Goal: Task Accomplishment & Management: Manage account settings

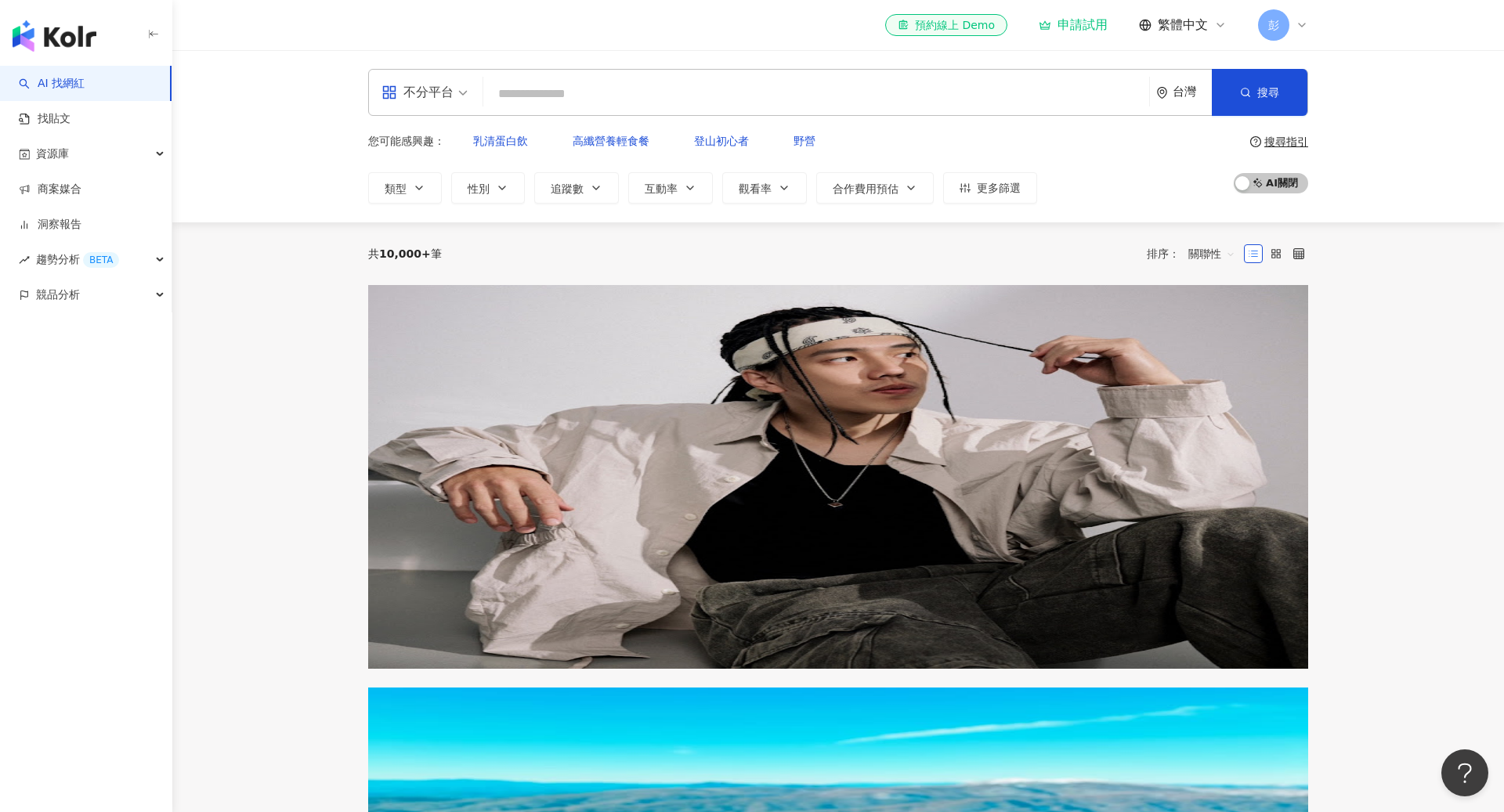
click at [1286, 23] on span "彭" at bounding box center [1274, 26] width 31 height 31
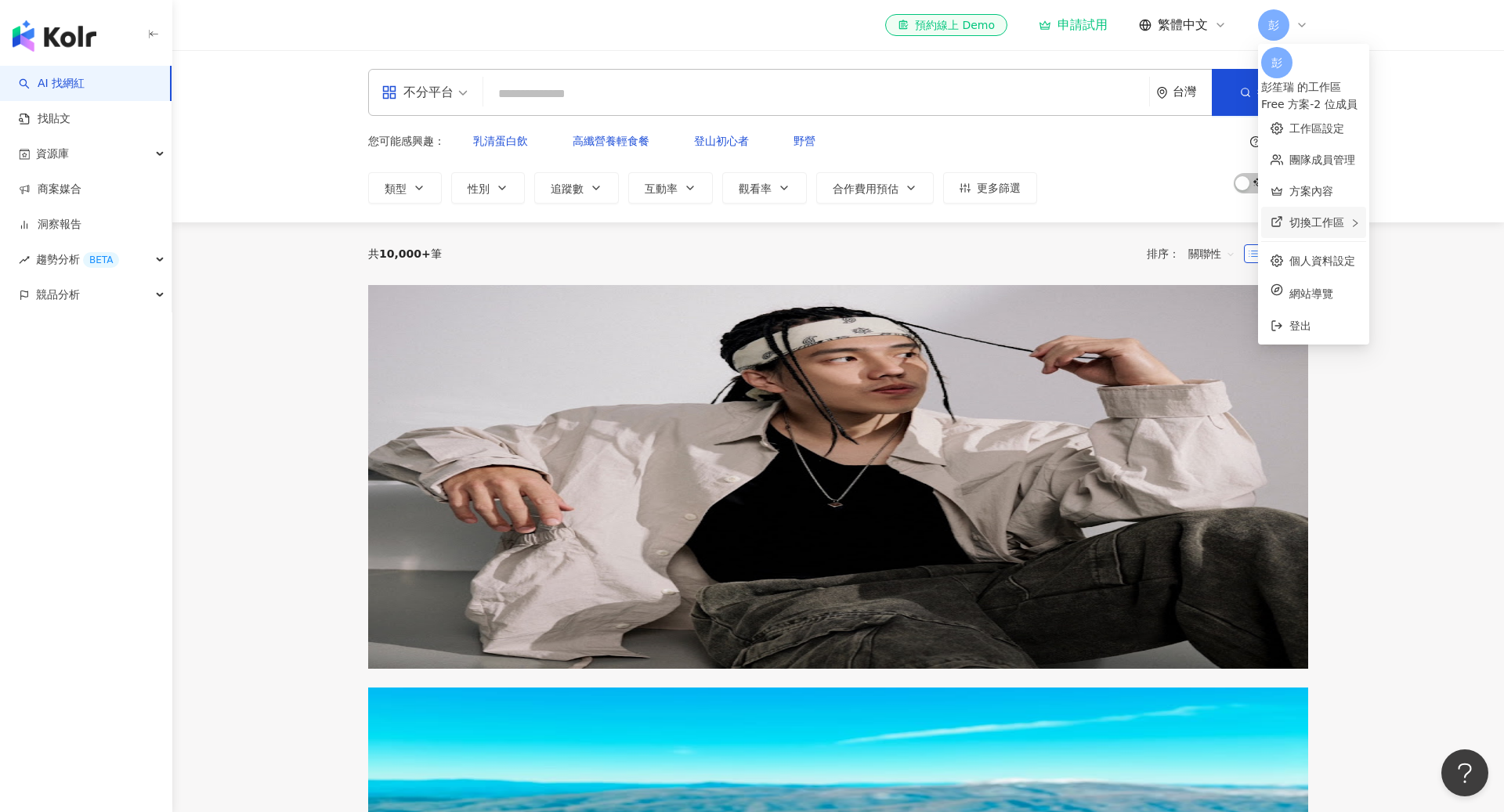
click at [1307, 222] on div "切換工作區" at bounding box center [1313, 222] width 105 height 31
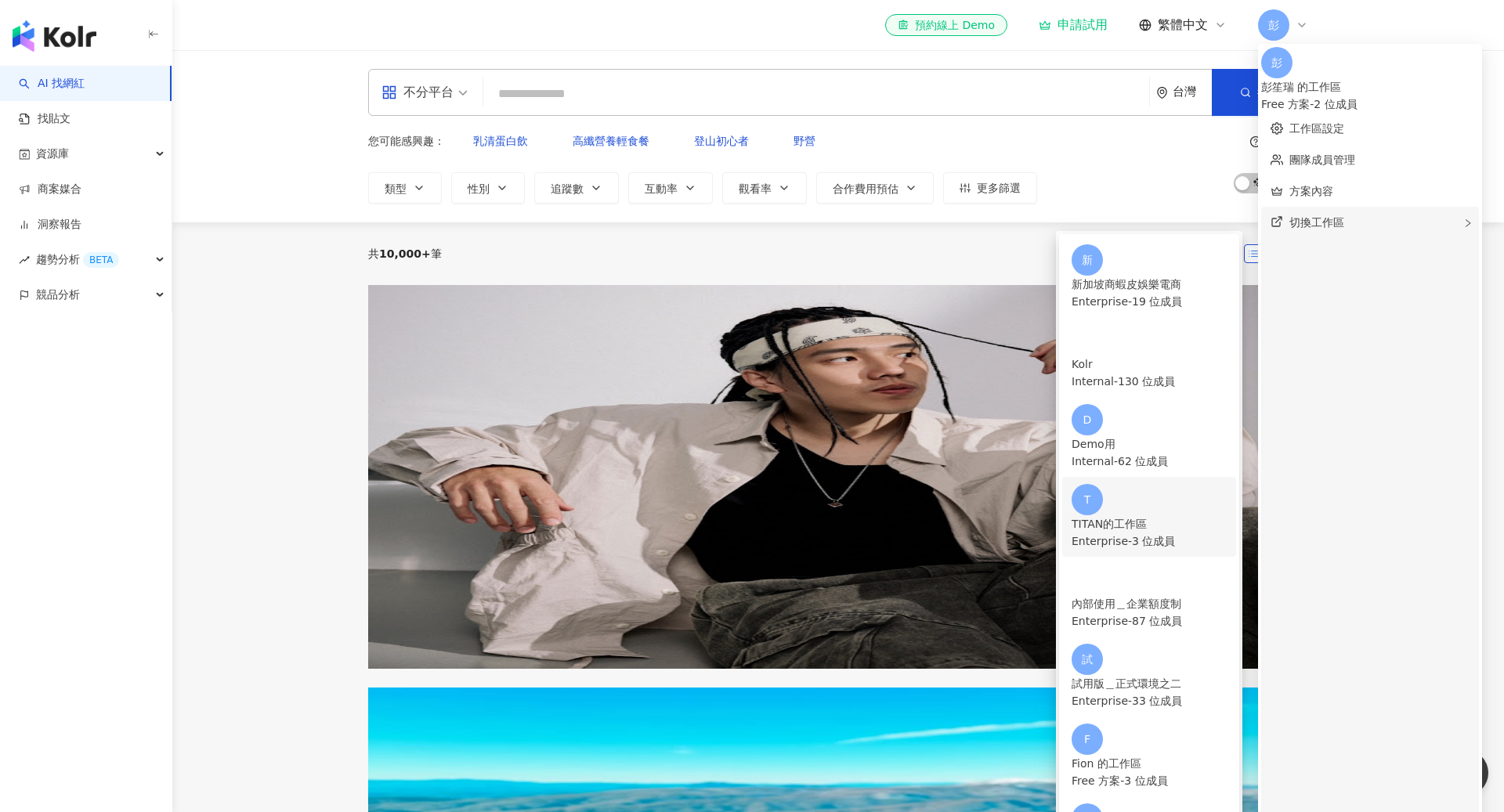
scroll to position [179, 0]
click at [1192, 692] on div "Enterprise - 33 位成員" at bounding box center [1149, 701] width 155 height 18
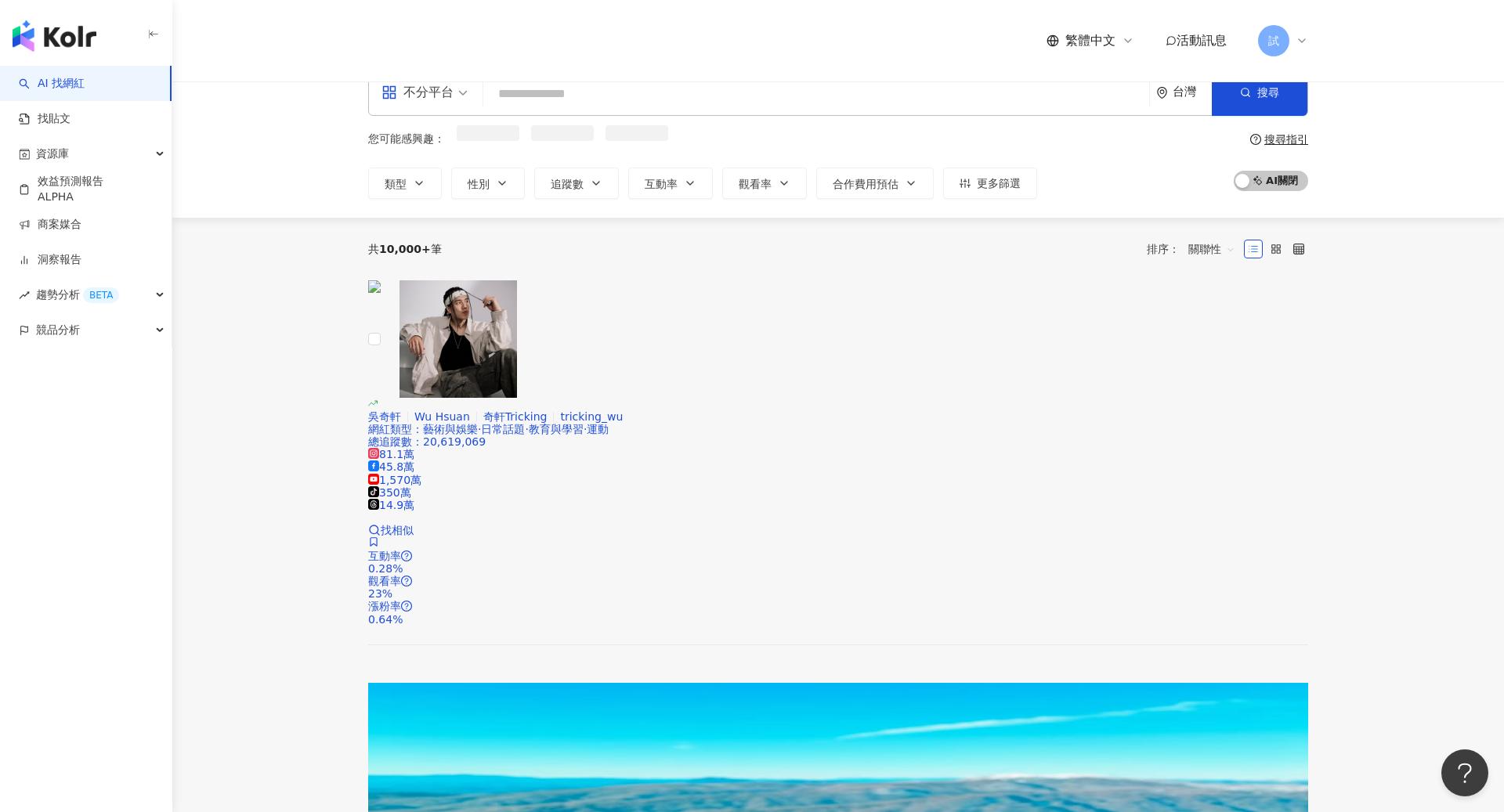
click at [1303, 34] on icon at bounding box center [1301, 40] width 13 height 13
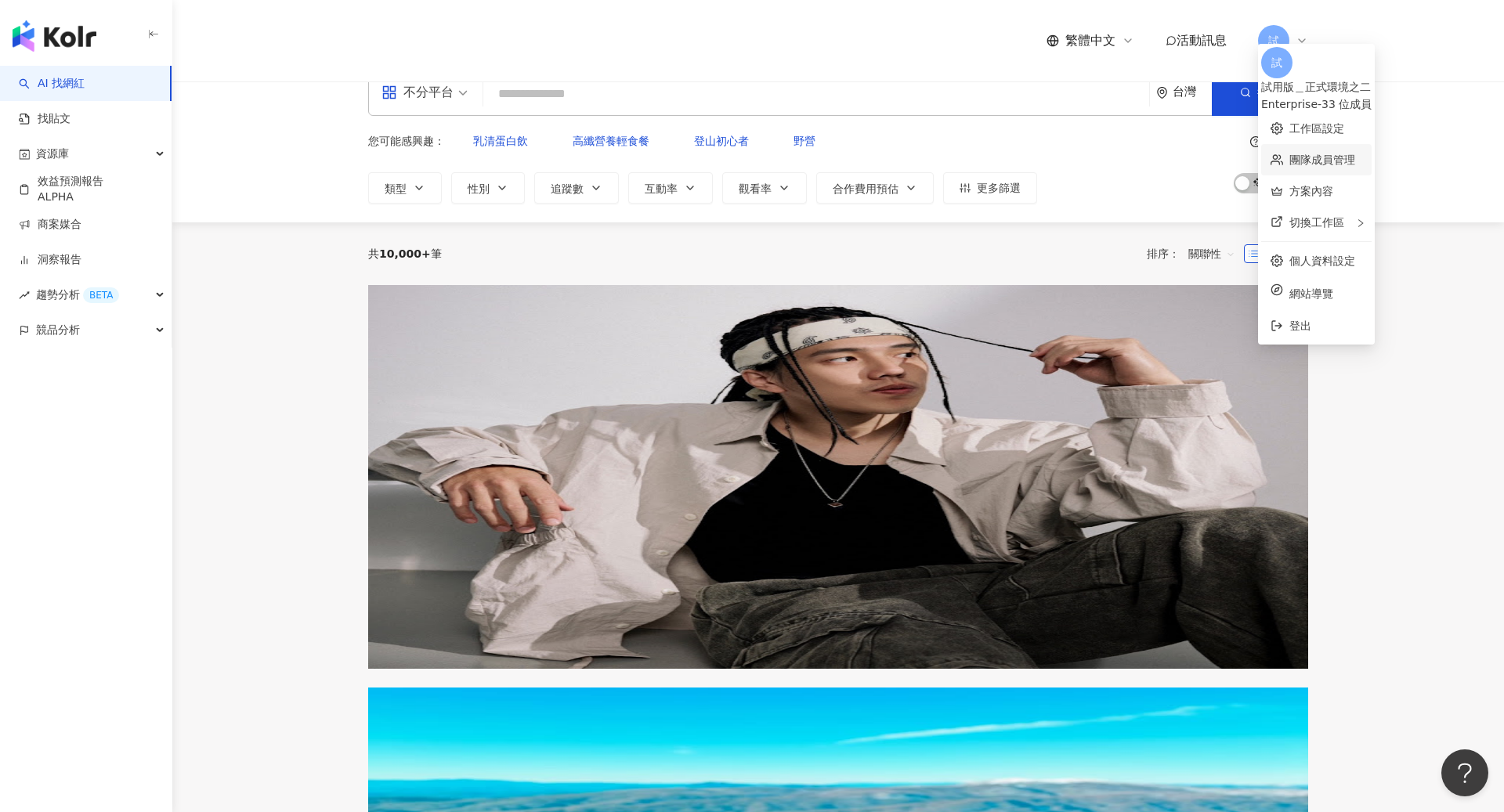
click at [1293, 153] on link "團隊成員管理" at bounding box center [1322, 159] width 66 height 13
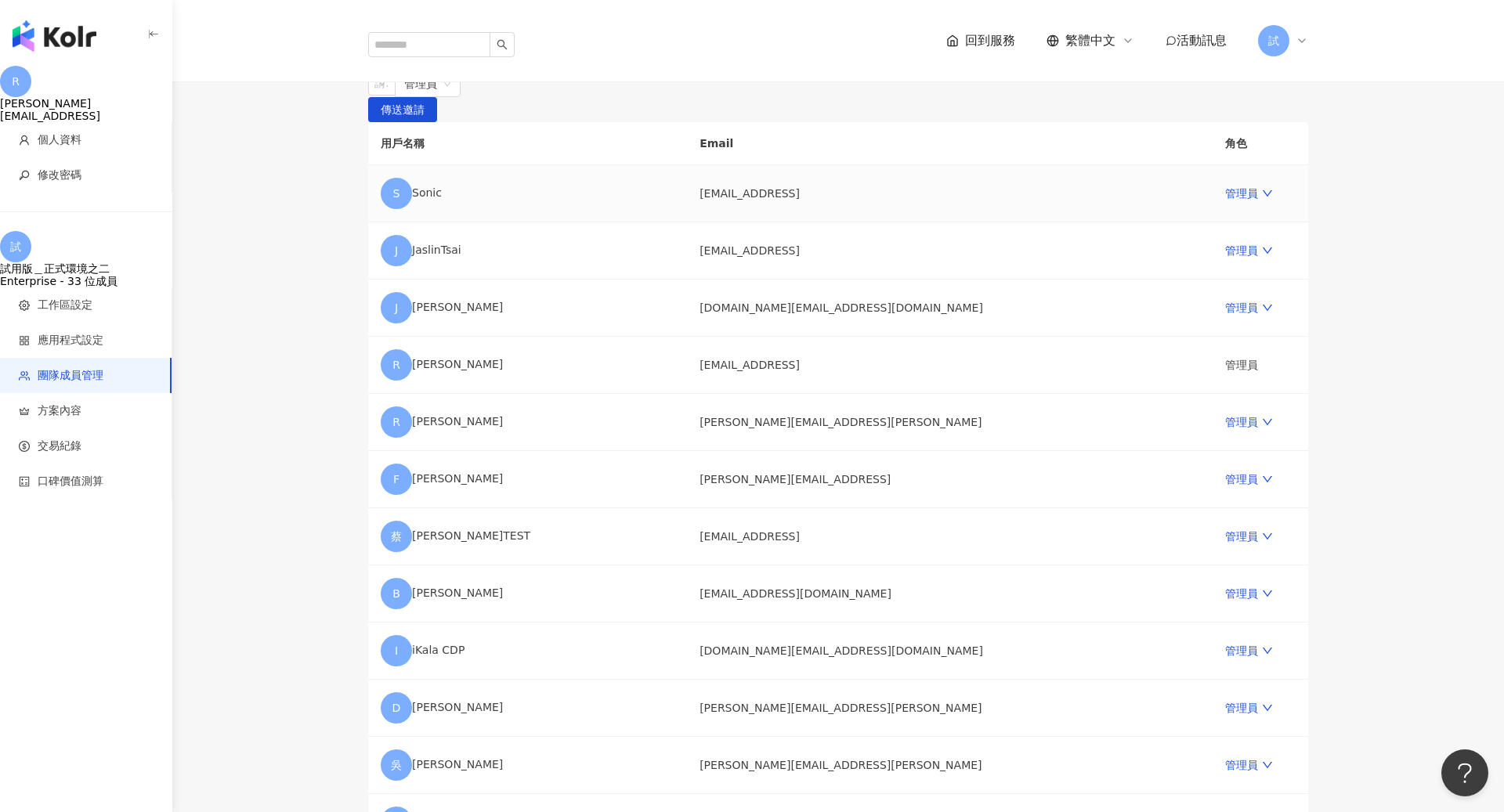
scroll to position [38, 0]
